Goal: Information Seeking & Learning: Learn about a topic

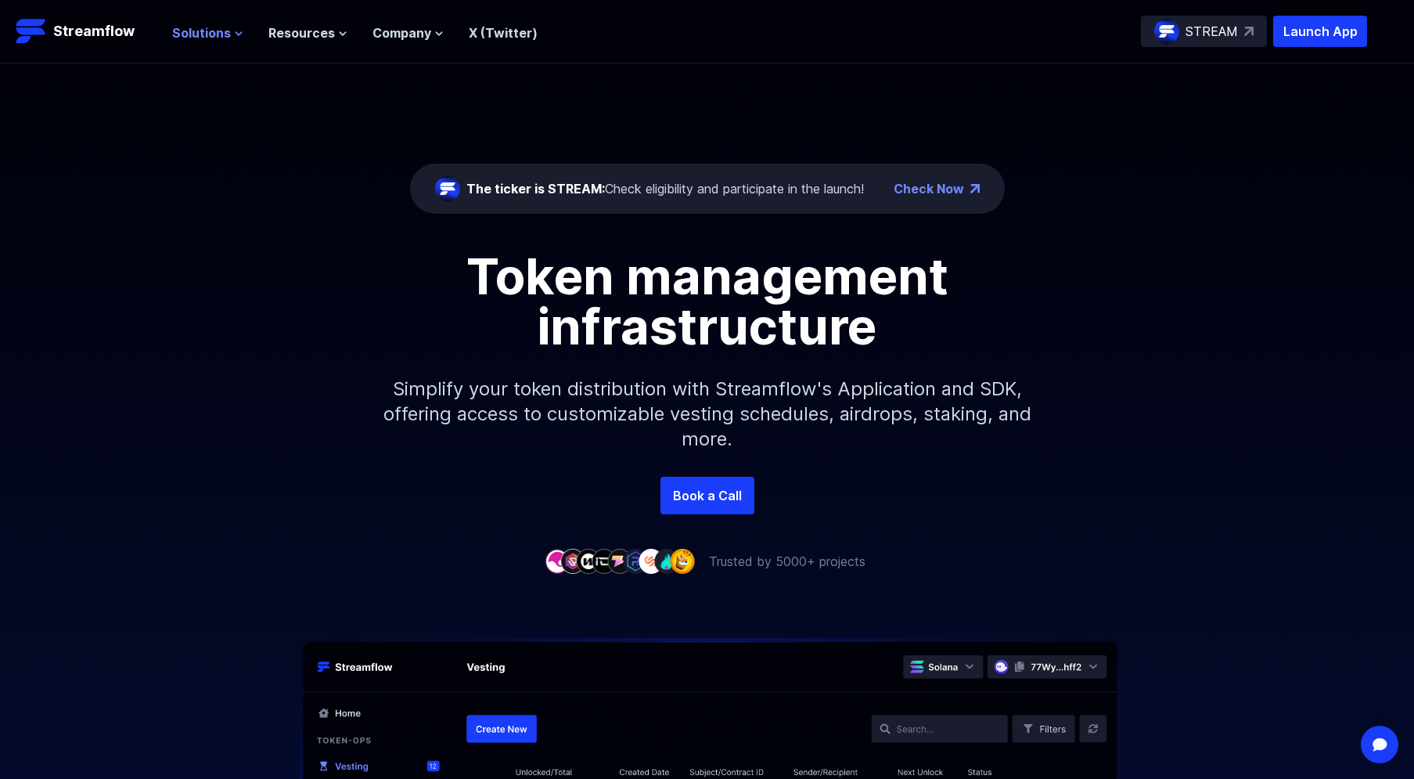
click at [199, 38] on span "Solutions" at bounding box center [201, 32] width 59 height 19
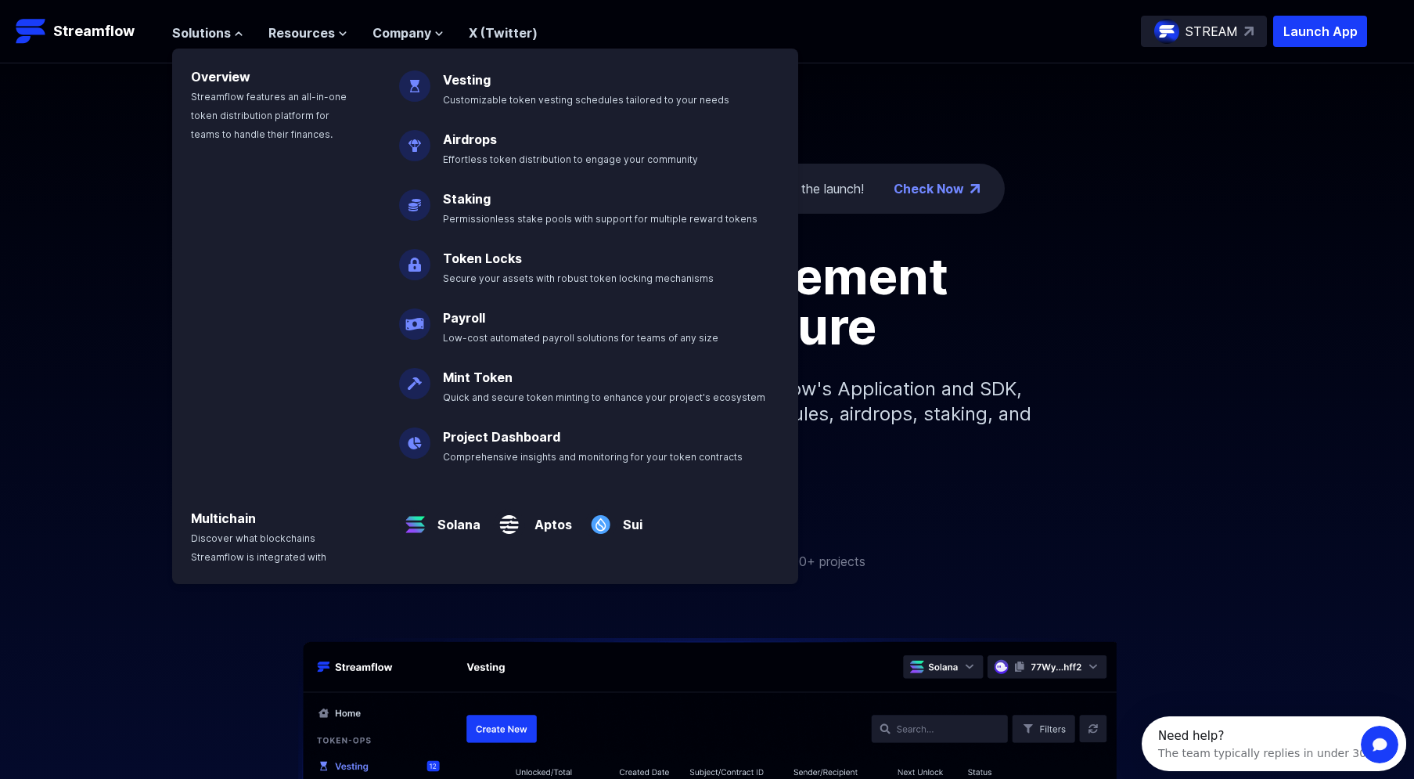
click at [423, 81] on img at bounding box center [414, 80] width 31 height 44
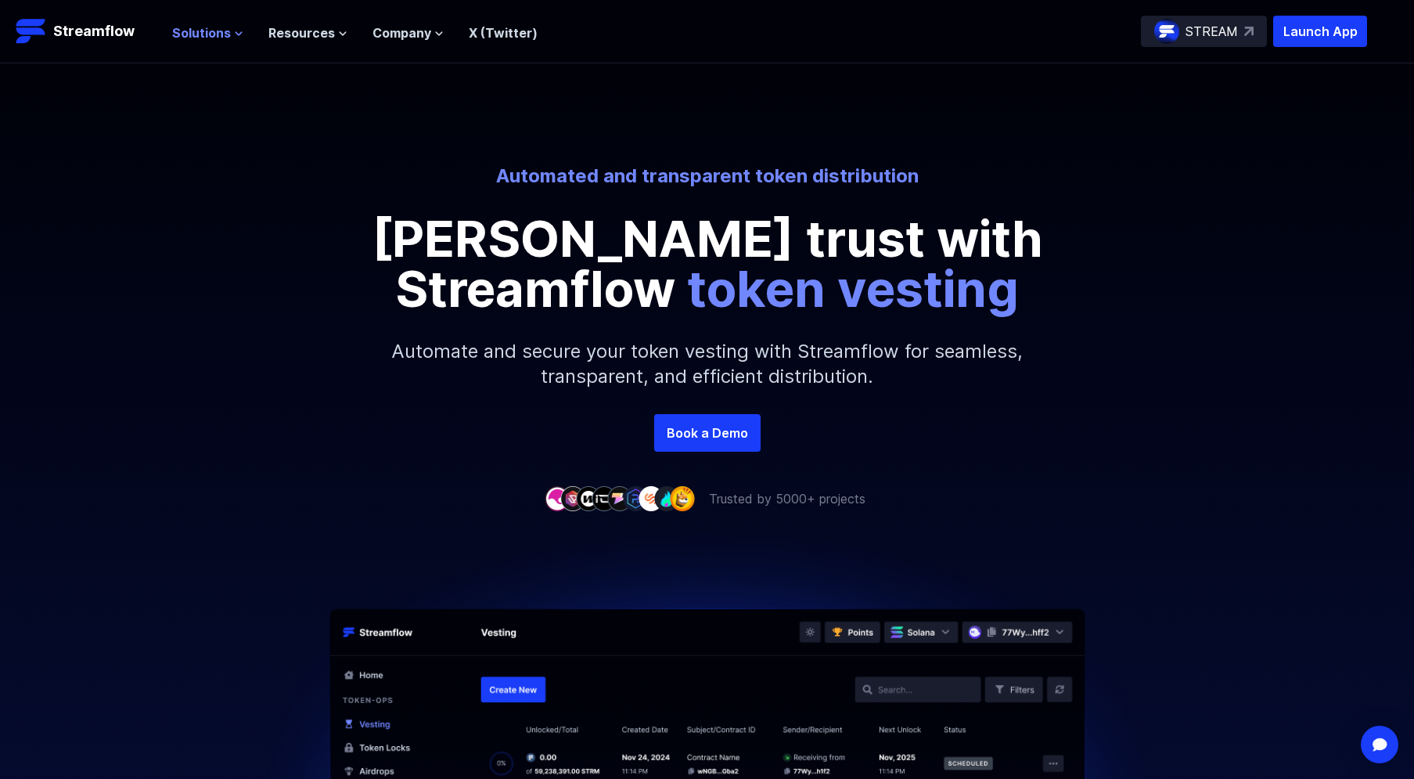
click at [214, 32] on span "Solutions" at bounding box center [201, 32] width 59 height 19
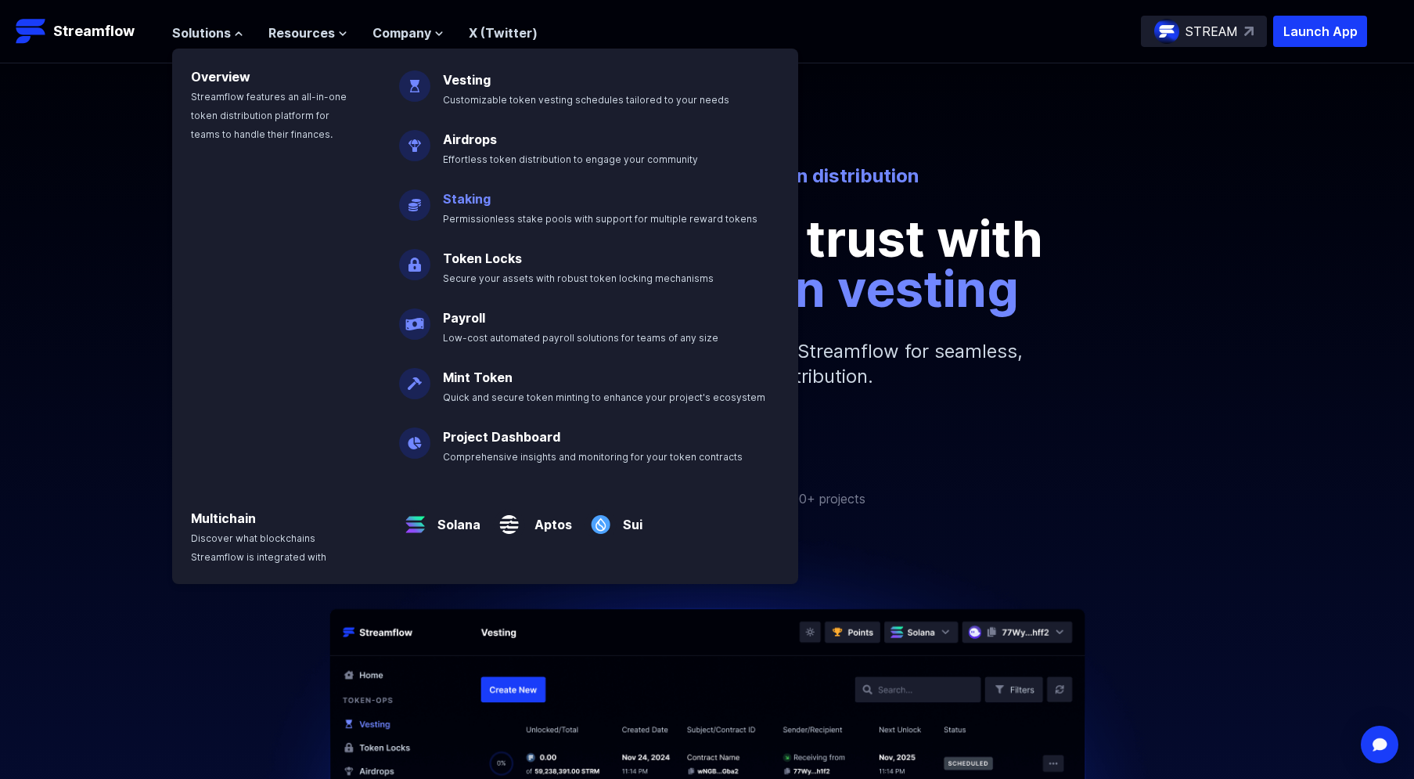
click at [468, 196] on link "Staking" at bounding box center [467, 199] width 48 height 16
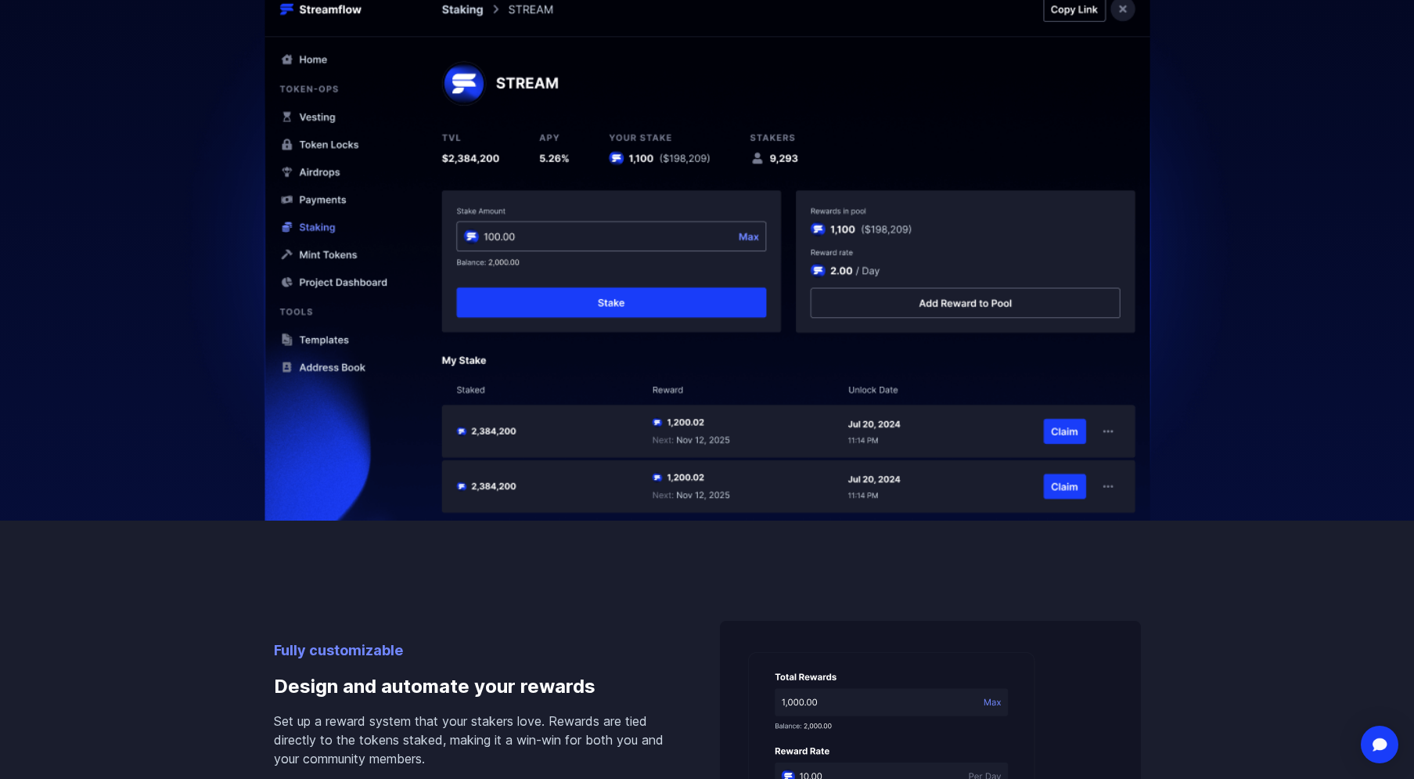
scroll to position [770, 0]
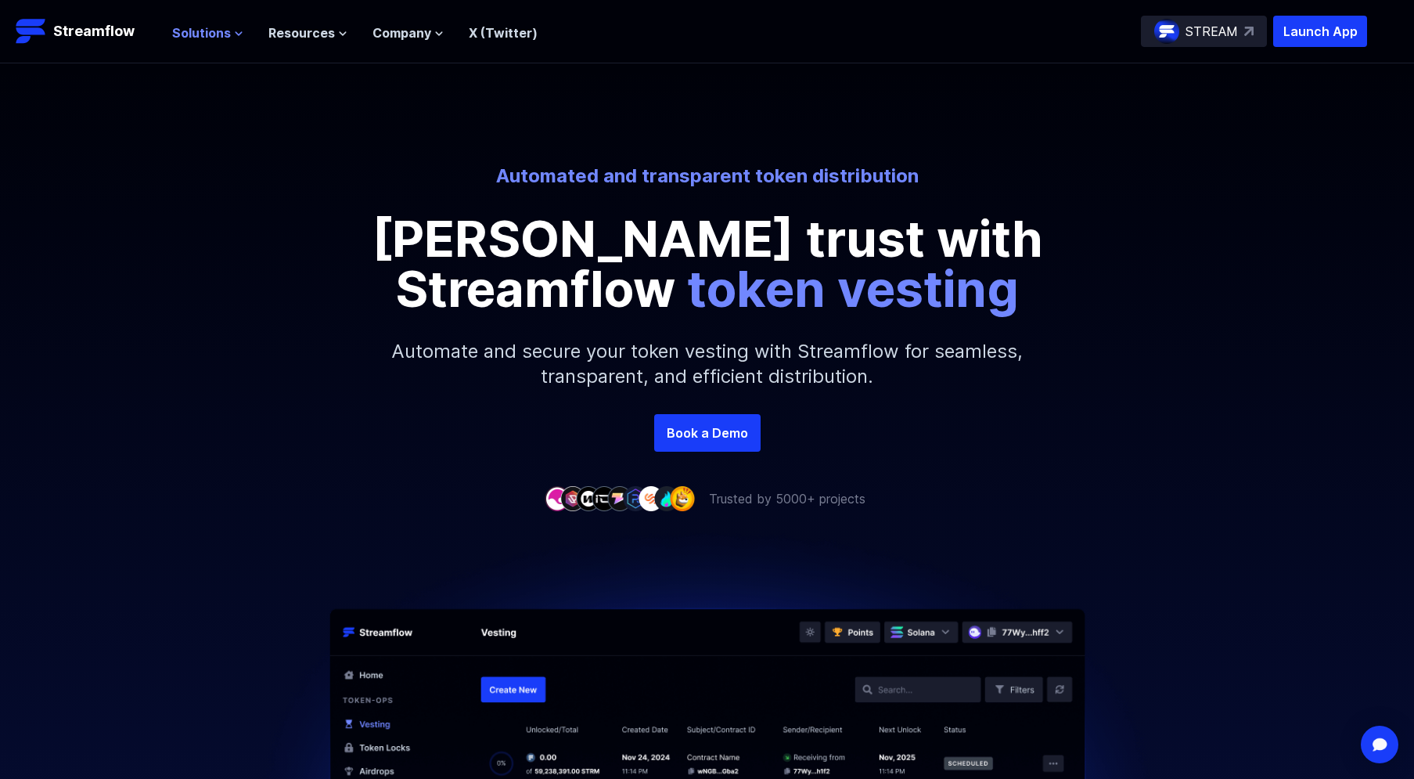
click at [188, 31] on span "Solutions" at bounding box center [201, 32] width 59 height 19
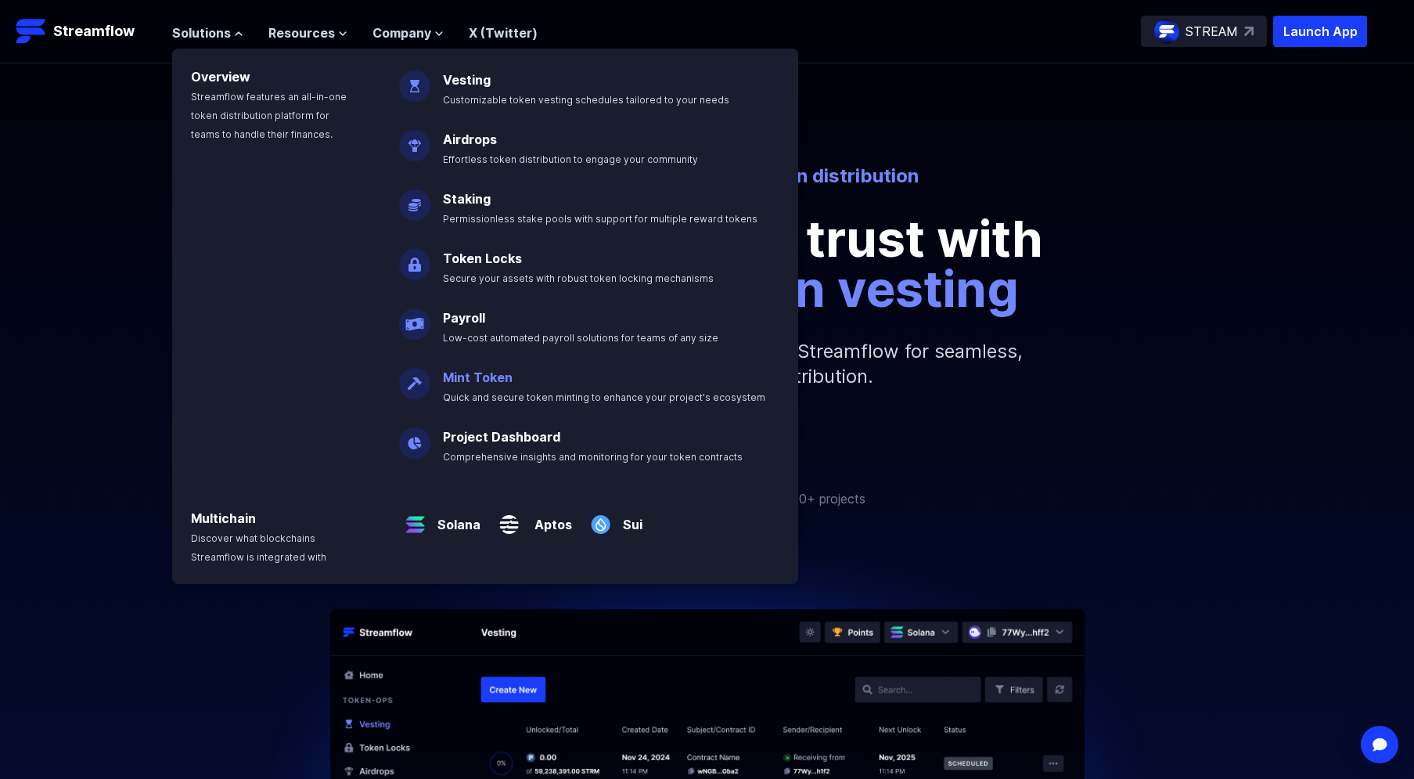
click at [465, 373] on link "Mint Token" at bounding box center [478, 377] width 70 height 16
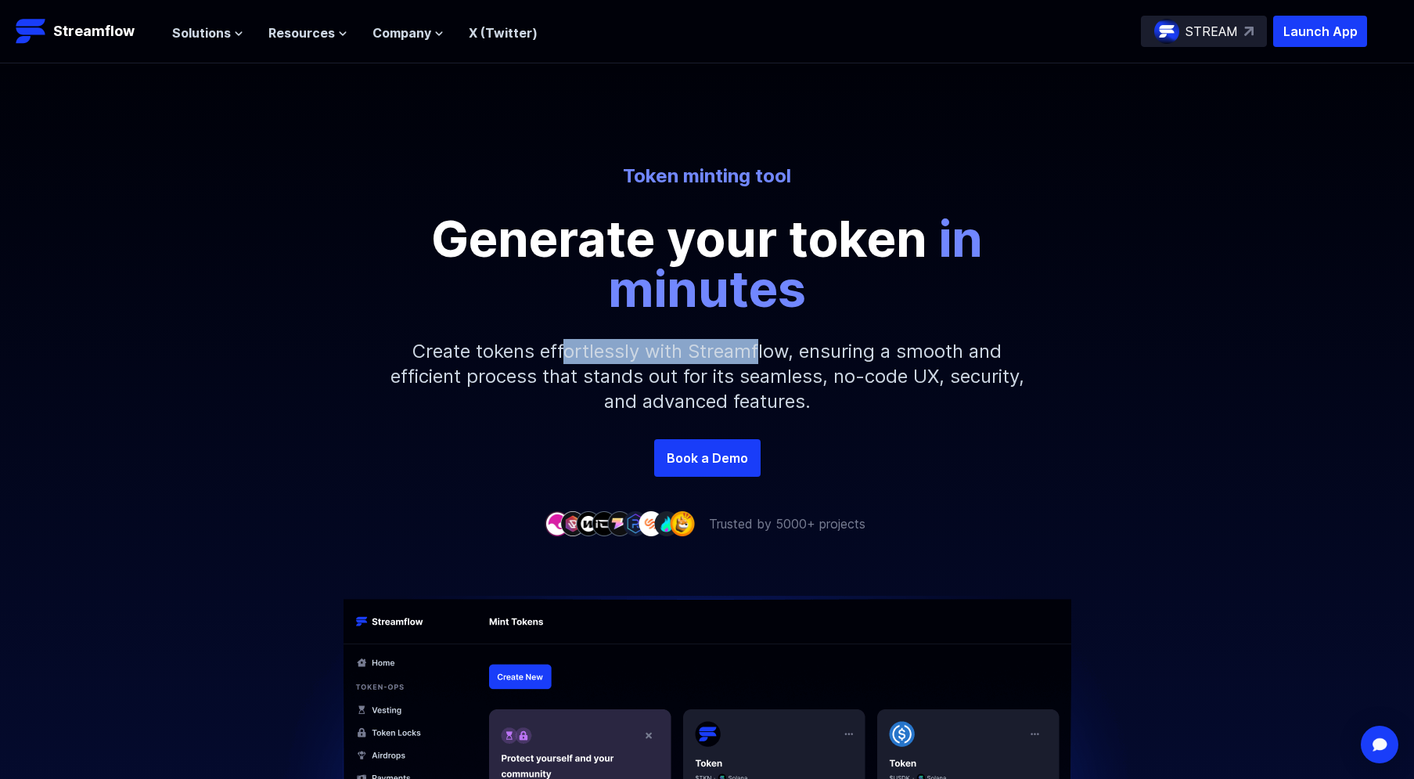
drag, startPoint x: 757, startPoint y: 355, endPoint x: 566, endPoint y: 332, distance: 192.3
click at [566, 332] on p "Create tokens effortlessly with Streamflow, ensuring a smooth and efficient pro…" at bounding box center [707, 376] width 673 height 125
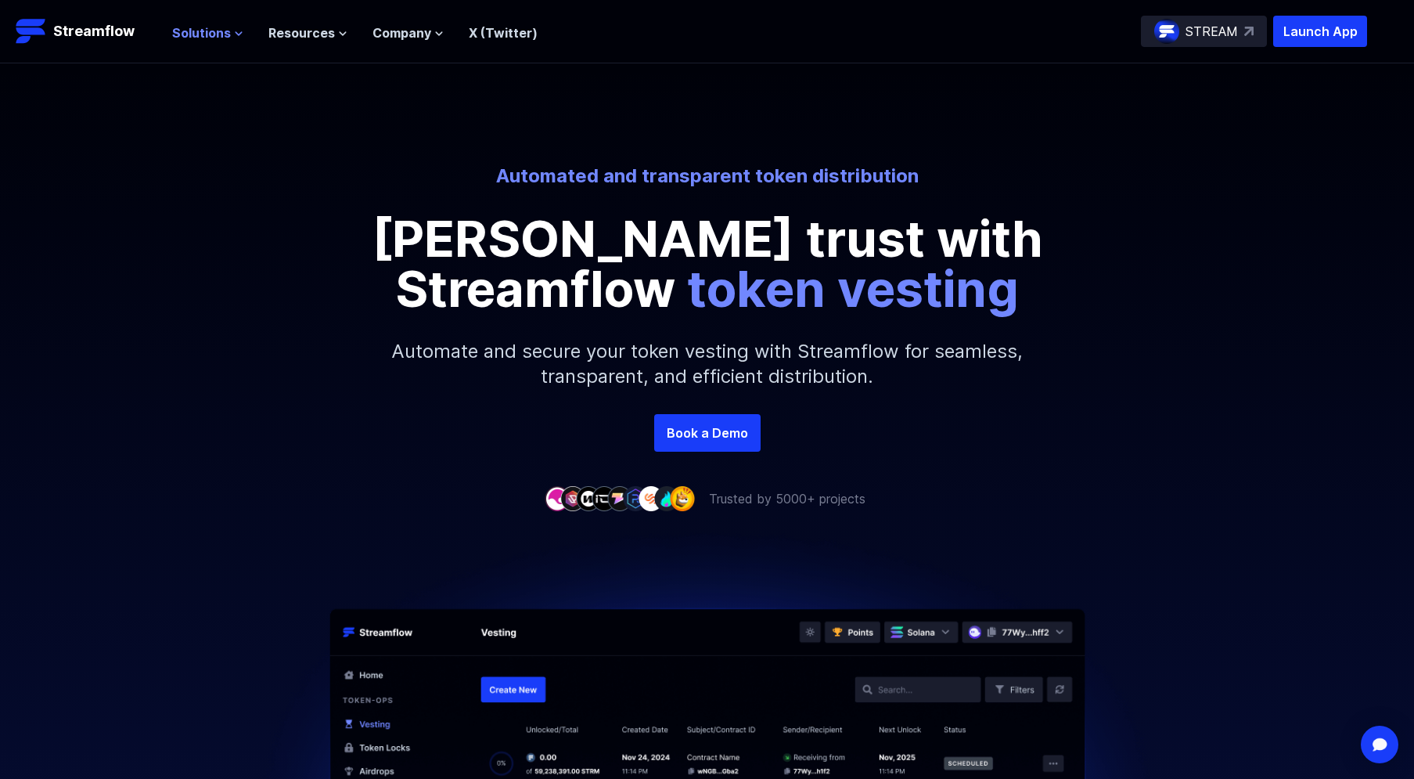
click at [200, 35] on span "Solutions" at bounding box center [201, 32] width 59 height 19
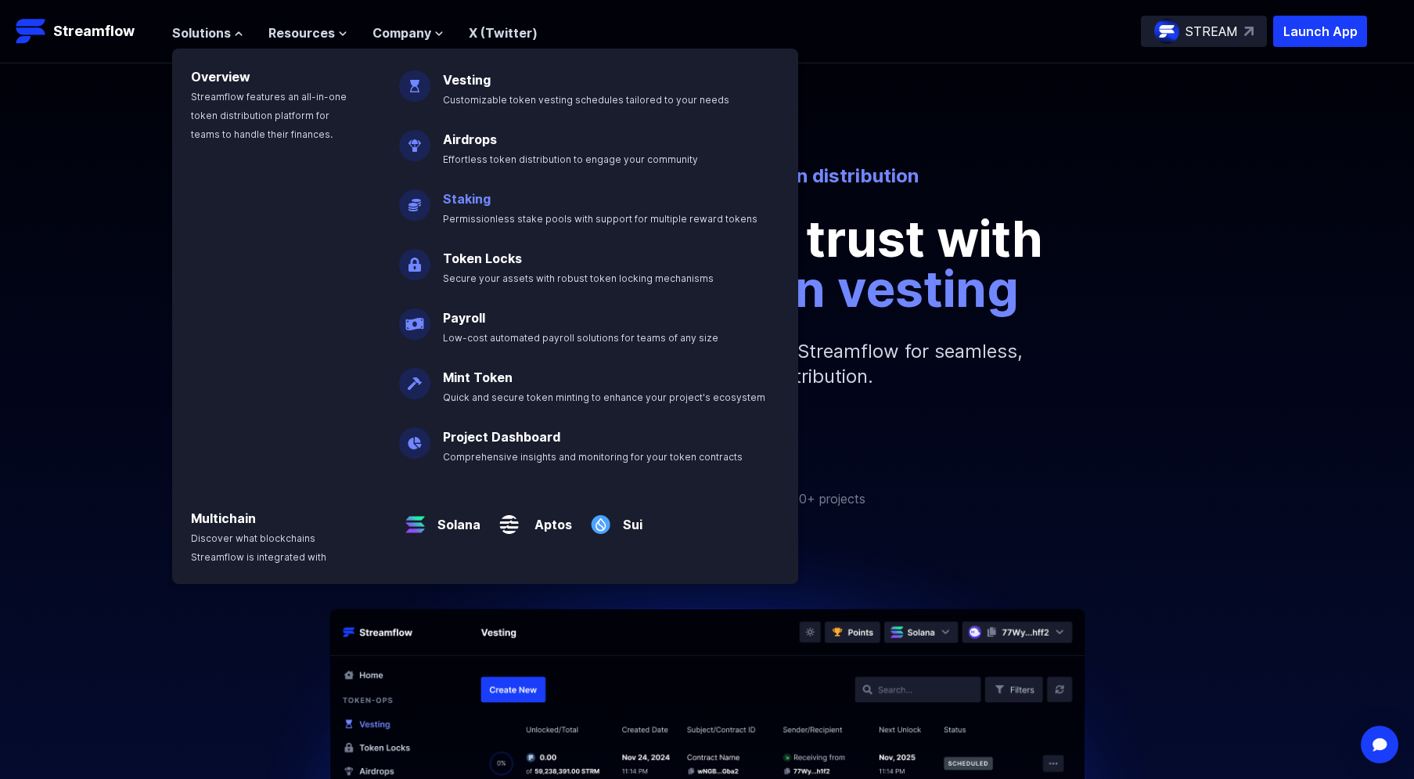
click at [474, 202] on link "Staking" at bounding box center [467, 199] width 48 height 16
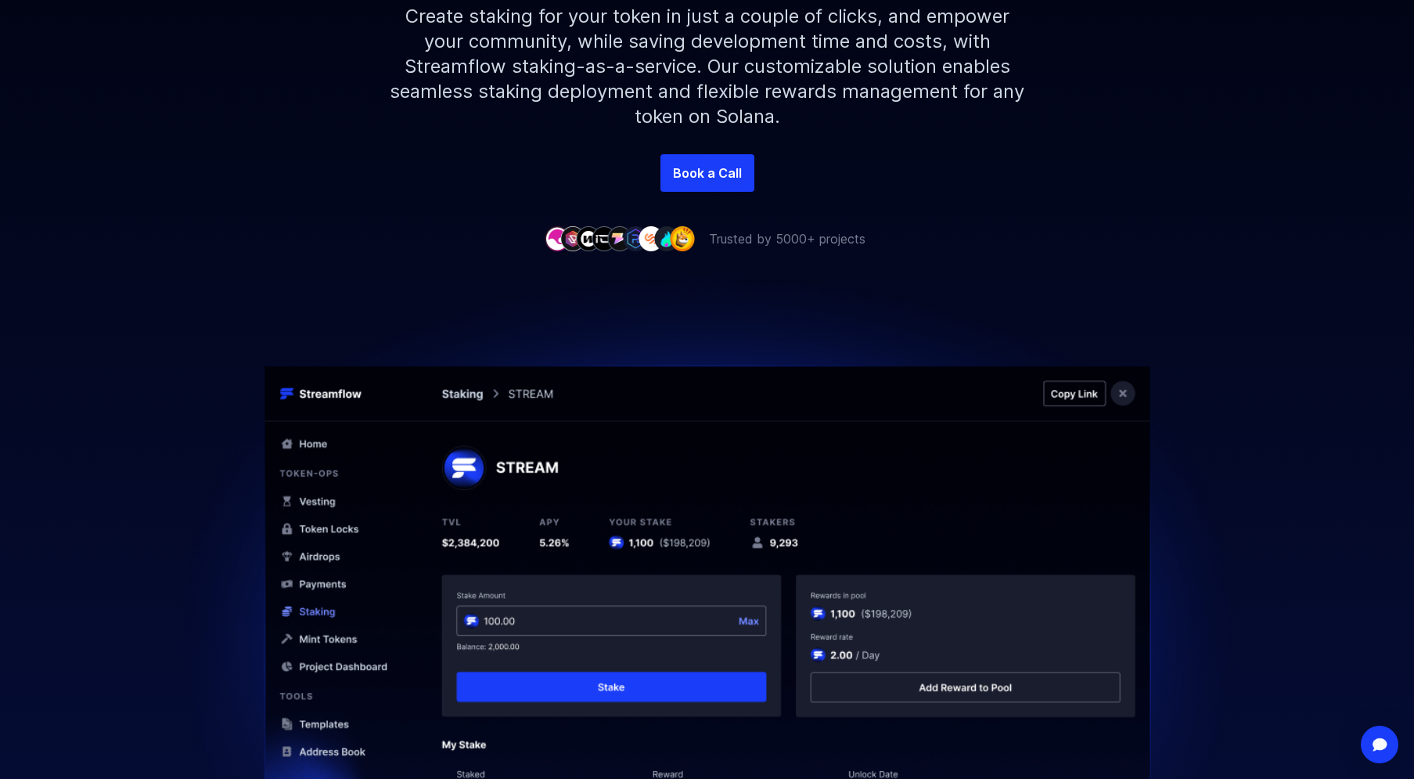
scroll to position [257, 0]
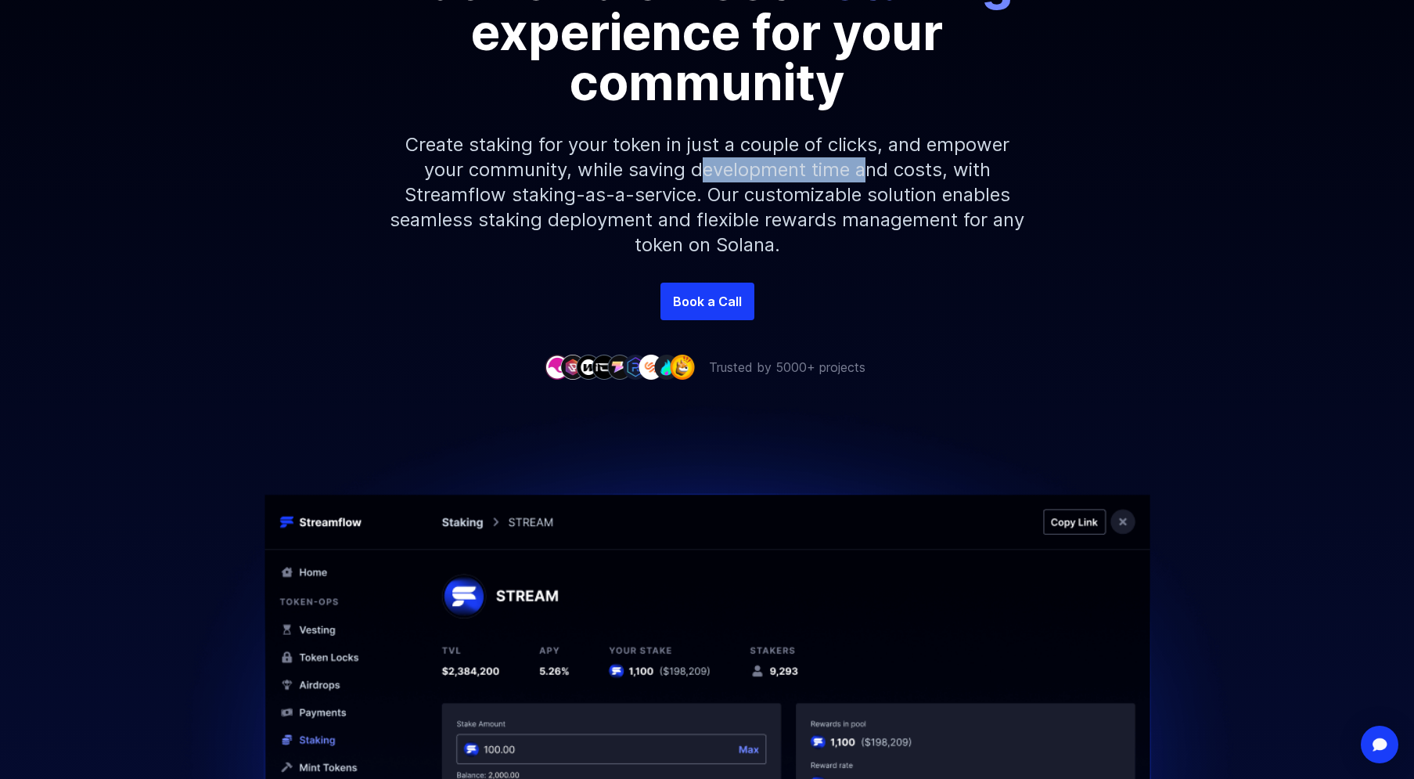
drag, startPoint x: 702, startPoint y: 175, endPoint x: 871, endPoint y: 173, distance: 169.1
click at [871, 173] on p "Create staking for your token in just a couple of clicks, and empower your comm…" at bounding box center [707, 194] width 673 height 175
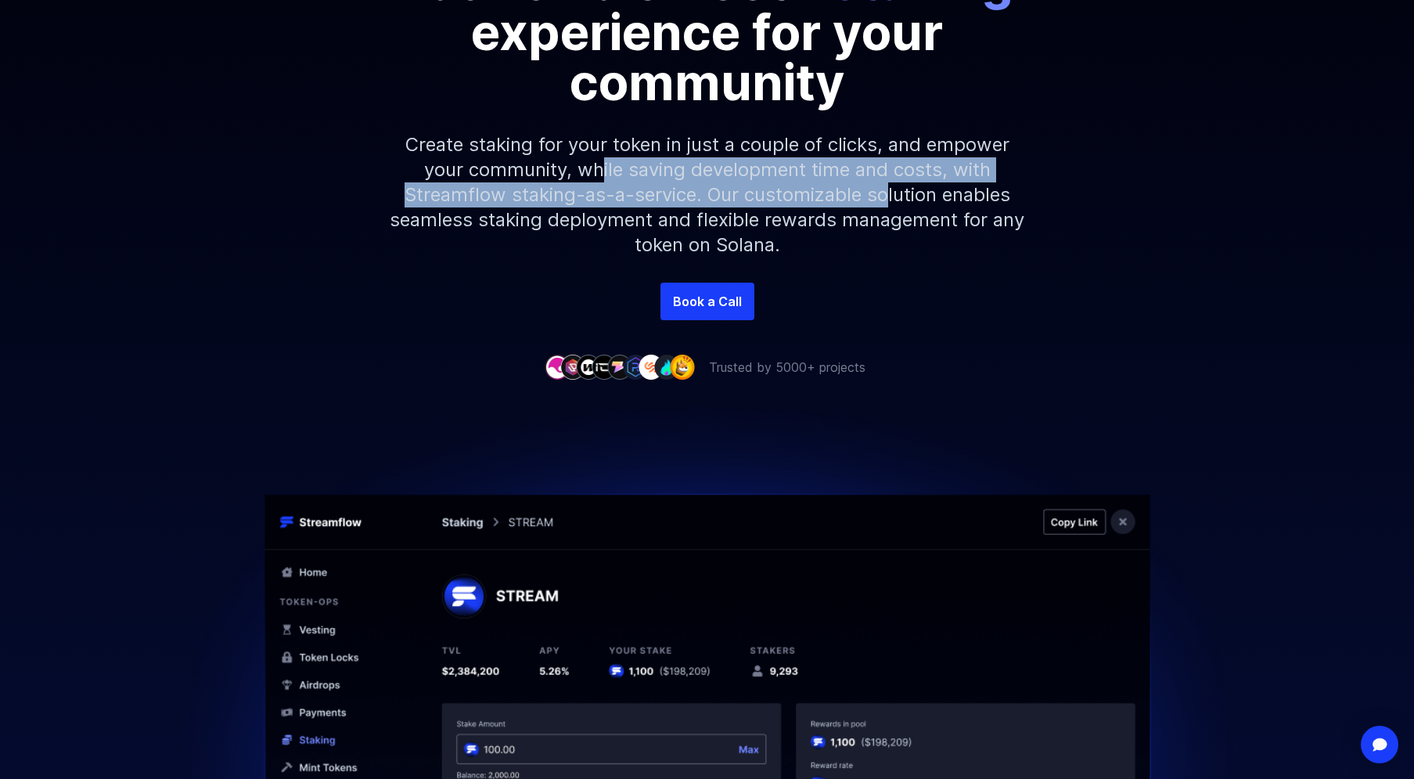
drag, startPoint x: 886, startPoint y: 203, endPoint x: 601, endPoint y: 169, distance: 287.0
click at [601, 169] on p "Create staking for your token in just a couple of clicks, and empower your comm…" at bounding box center [707, 194] width 673 height 175
drag, startPoint x: 853, startPoint y: 200, endPoint x: 634, endPoint y: 170, distance: 221.2
click at [634, 170] on p "Create staking for your token in just a couple of clicks, and empower your comm…" at bounding box center [707, 194] width 673 height 175
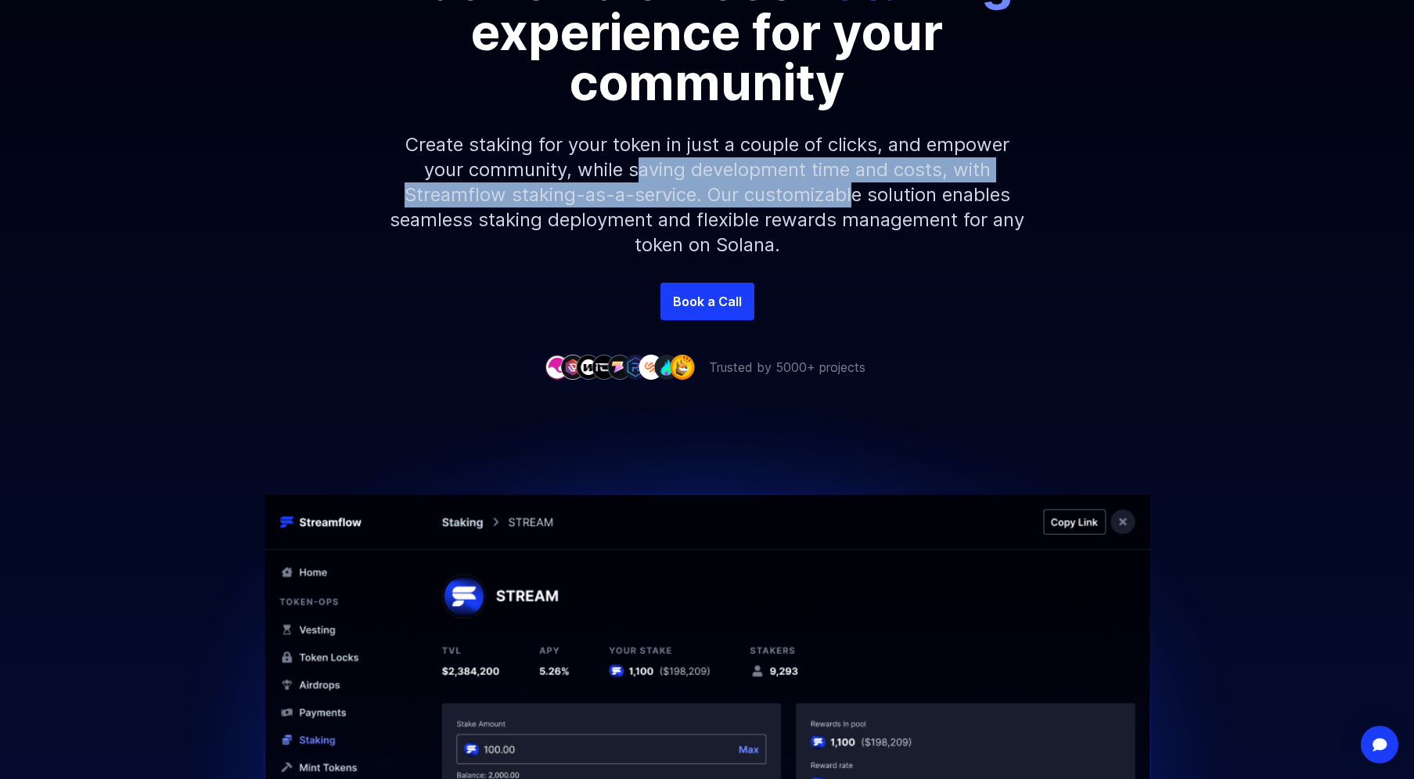
click at [633, 170] on p "Create staking for your token in just a couple of clicks, and empower your comm…" at bounding box center [707, 194] width 673 height 175
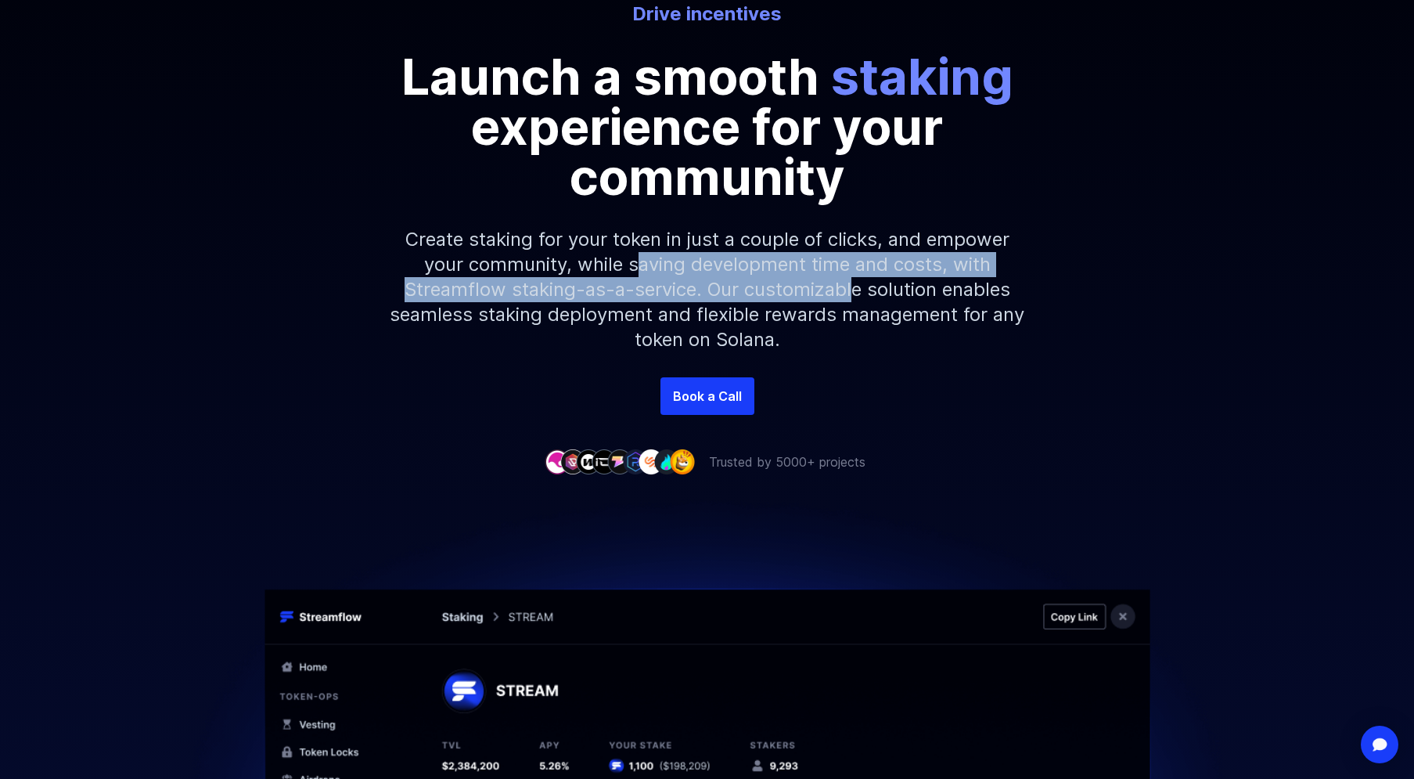
scroll to position [0, 0]
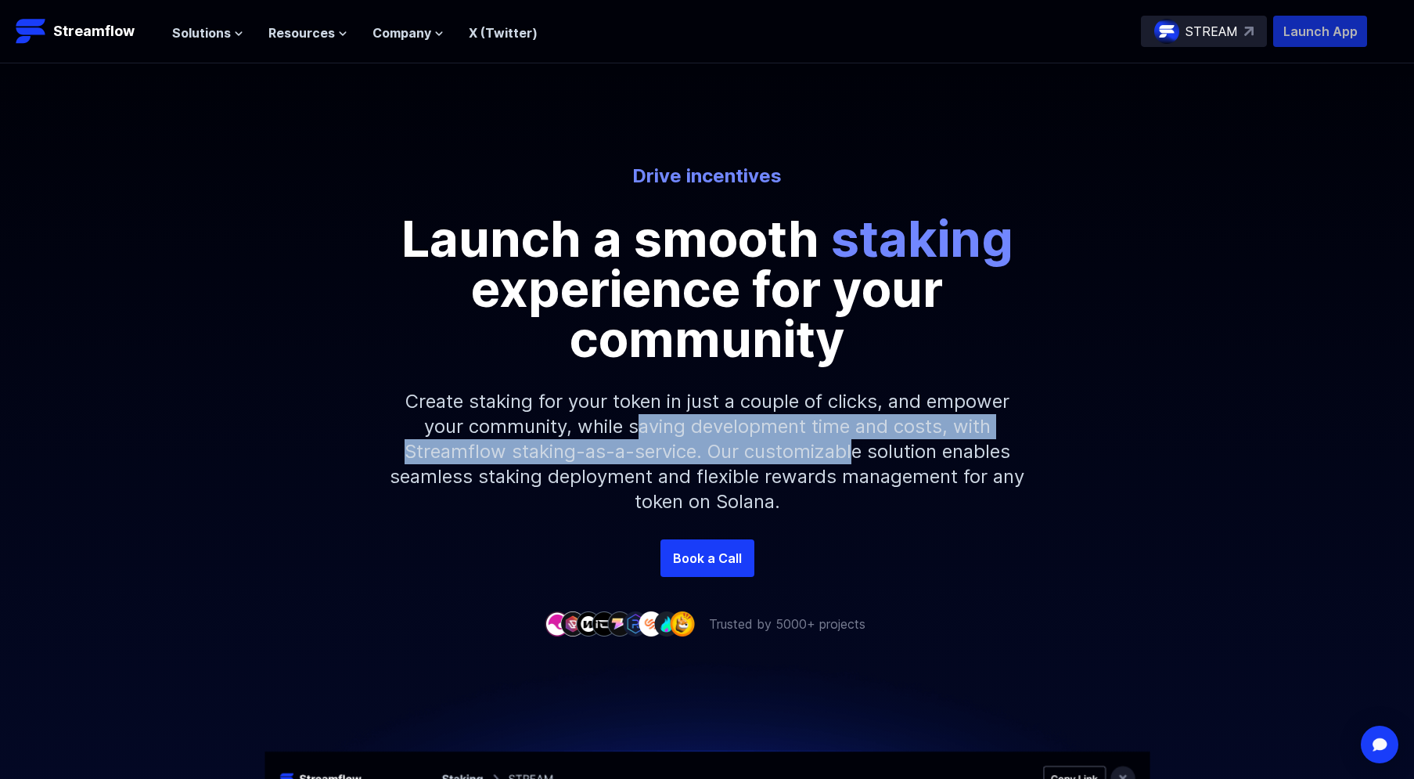
click at [1302, 43] on p "Launch App" at bounding box center [1320, 31] width 94 height 31
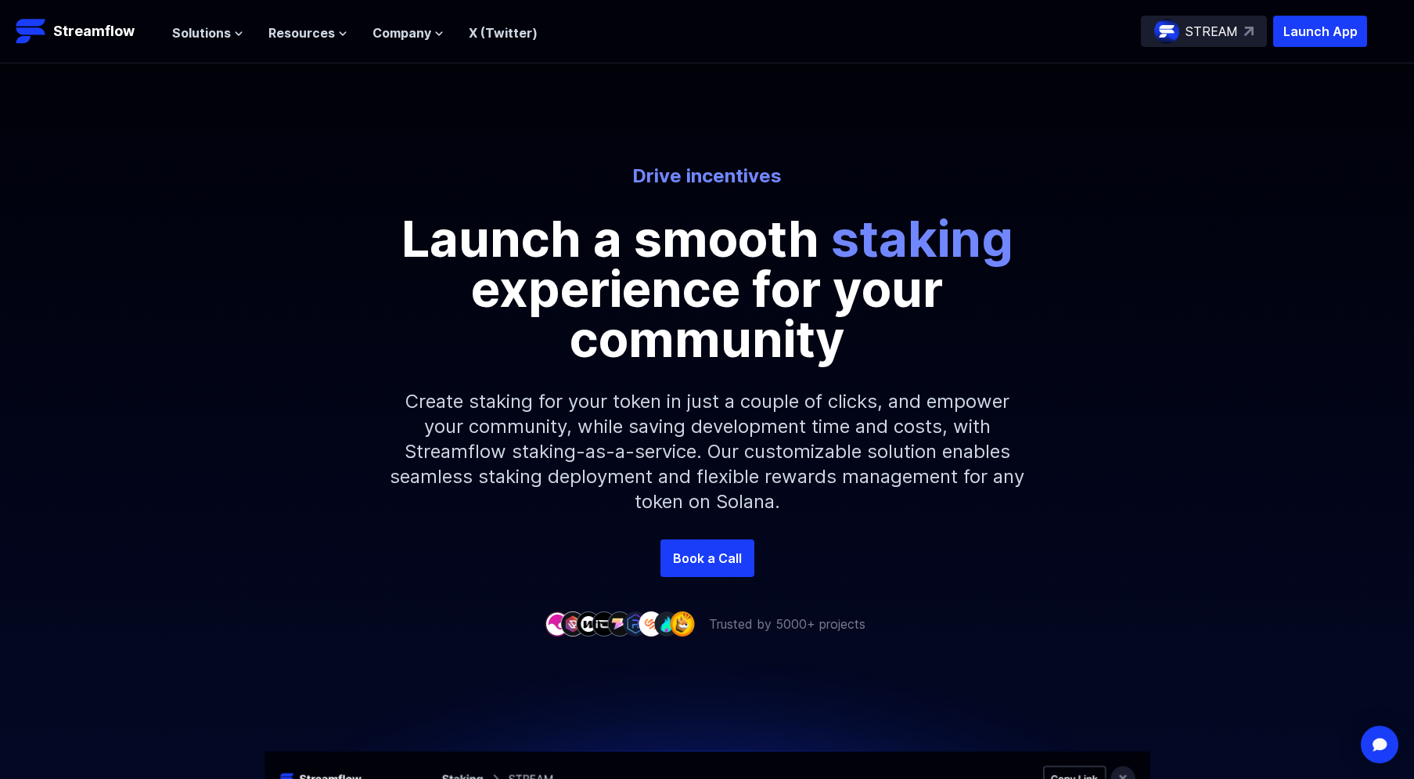
click at [714, 370] on p "Create staking for your token in just a couple of clicks, and empower your comm…" at bounding box center [707, 451] width 673 height 175
click at [726, 276] on p "Launch a smooth staking experience for your community" at bounding box center [707, 289] width 704 height 150
